Goal: Transaction & Acquisition: Download file/media

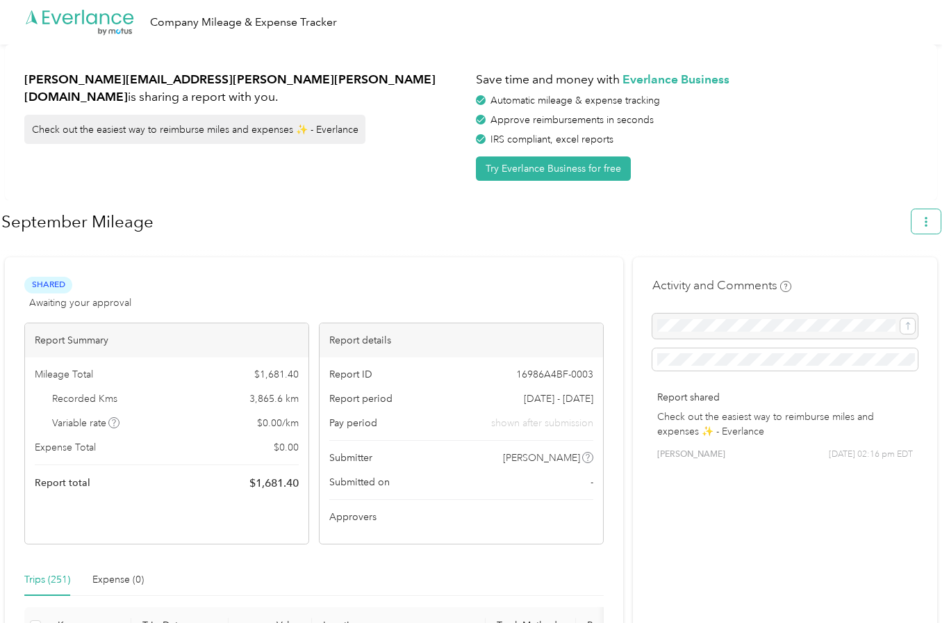
click at [931, 226] on span "button" at bounding box center [926, 221] width 10 height 12
click at [900, 279] on span "Download" at bounding box center [894, 286] width 46 height 15
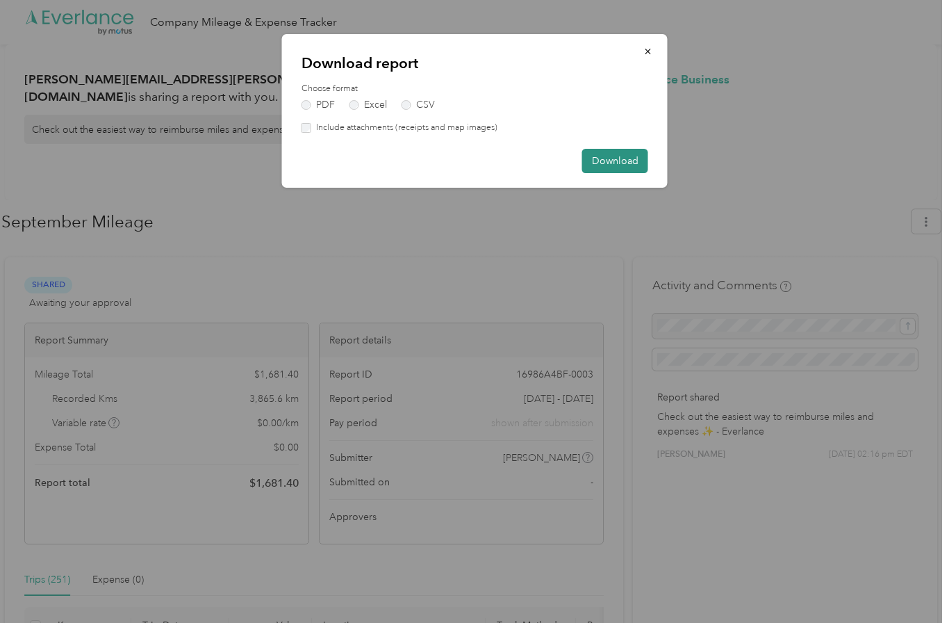
click at [630, 167] on button "Download" at bounding box center [615, 161] width 66 height 24
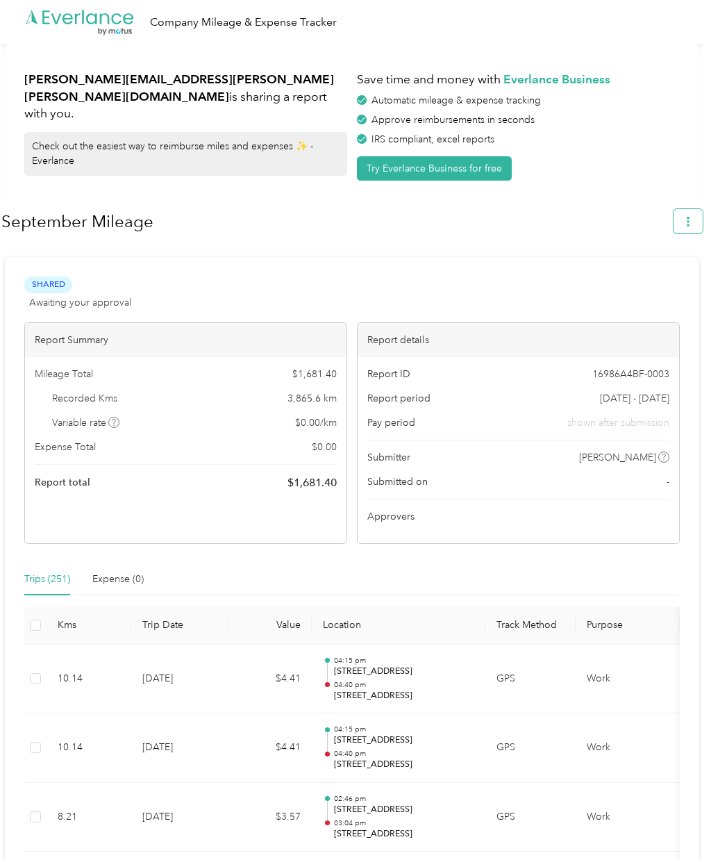
click at [700, 228] on button "button" at bounding box center [688, 221] width 29 height 24
click at [661, 244] on span "Copy share link" at bounding box center [663, 254] width 63 height 29
click at [693, 224] on icon "button" at bounding box center [689, 222] width 10 height 10
click at [680, 279] on div "Download" at bounding box center [656, 286] width 76 height 15
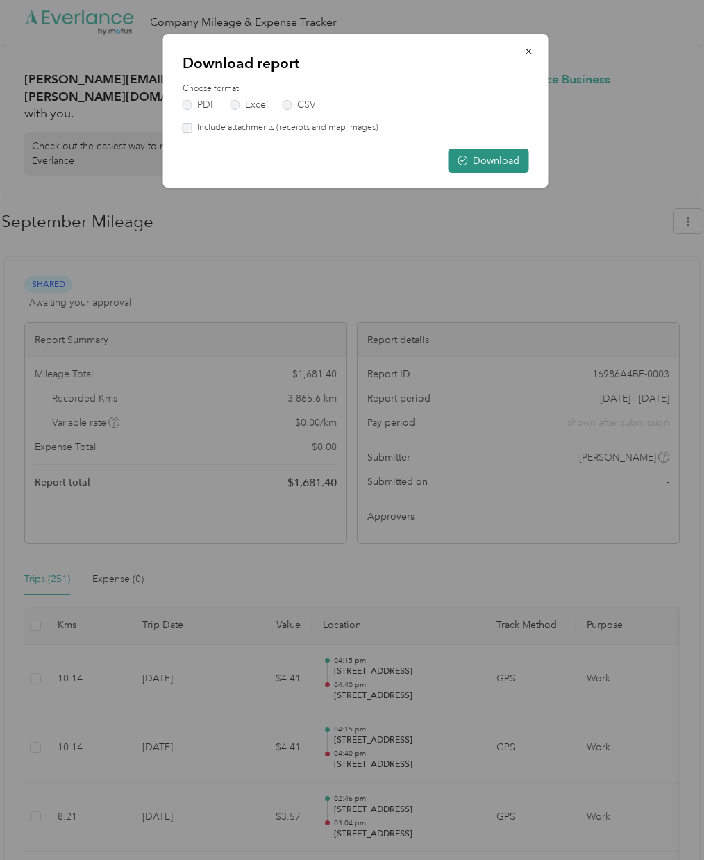
click at [499, 163] on button "Download" at bounding box center [489, 161] width 81 height 24
